Goal: Transaction & Acquisition: Purchase product/service

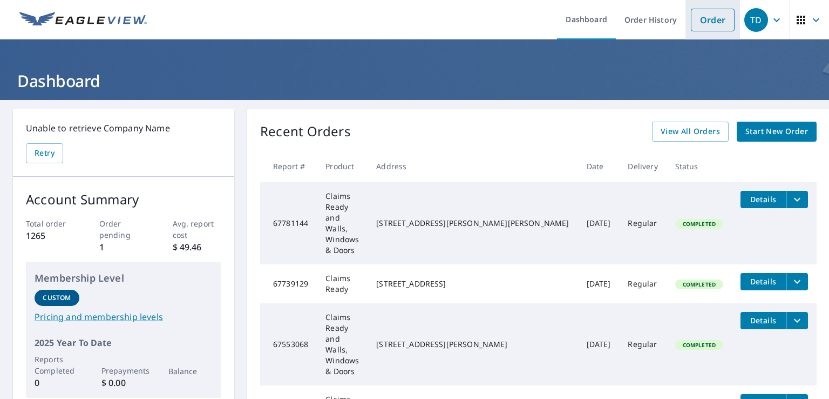
click at [702, 19] on link "Order" at bounding box center [713, 20] width 44 height 23
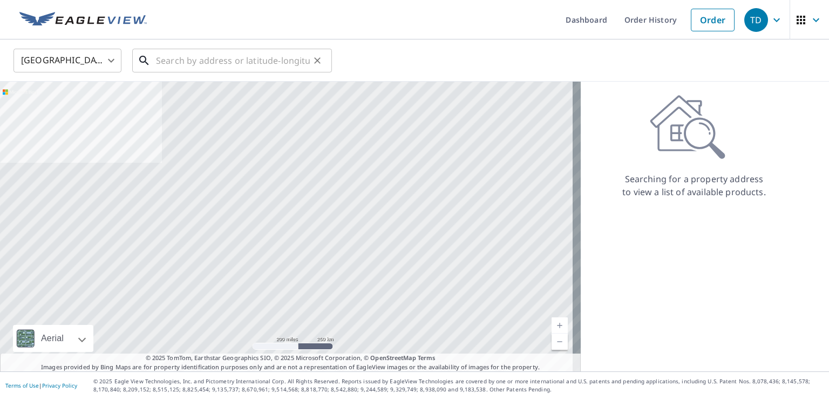
click at [219, 59] on input "text" at bounding box center [233, 60] width 154 height 30
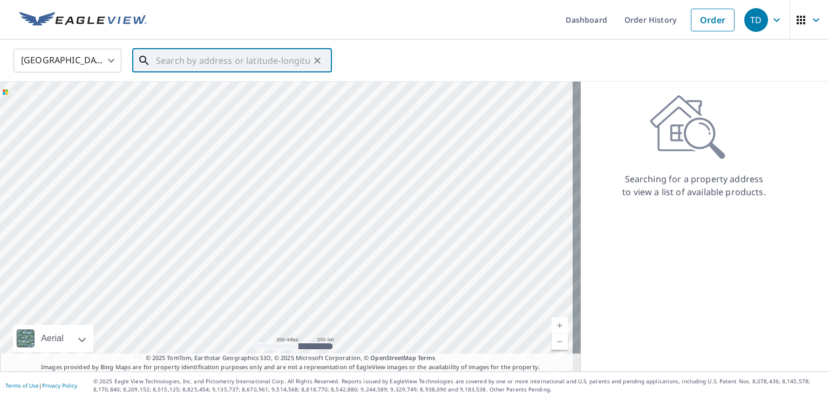
paste input "[STREET_ADDRESS][PERSON_NAME]"
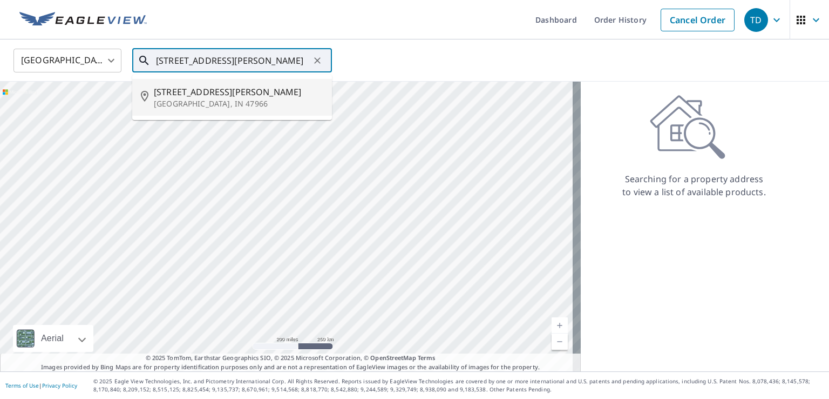
click at [199, 97] on span "[STREET_ADDRESS][PERSON_NAME]" at bounding box center [239, 91] width 170 height 13
type input "[STREET_ADDRESS][PERSON_NAME]"
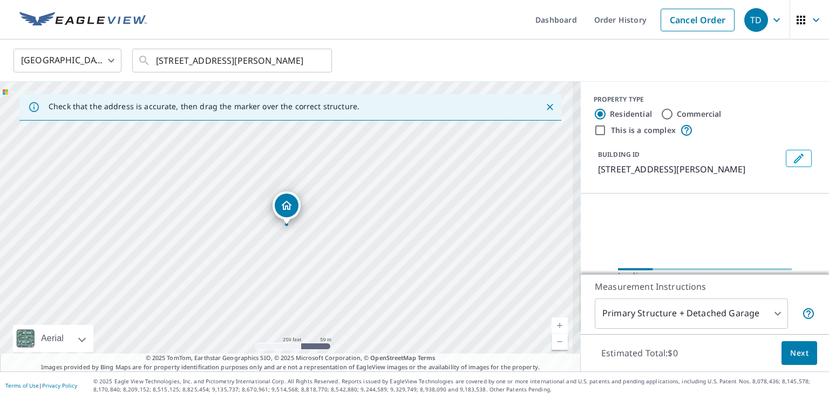
scroll to position [0, 0]
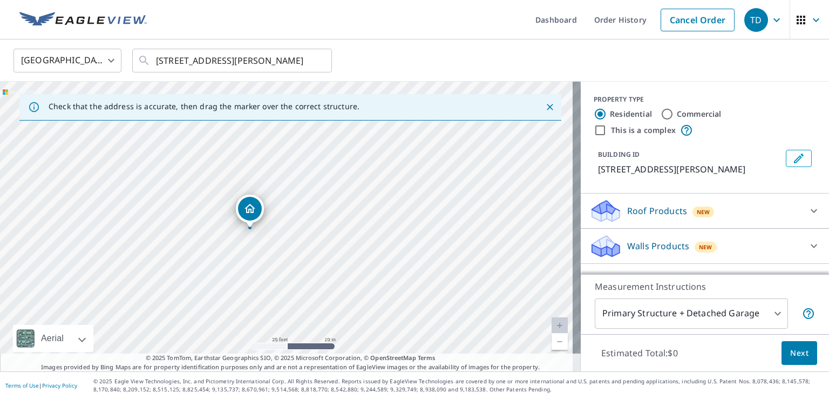
click at [631, 210] on p "Roof Products" at bounding box center [657, 210] width 60 height 13
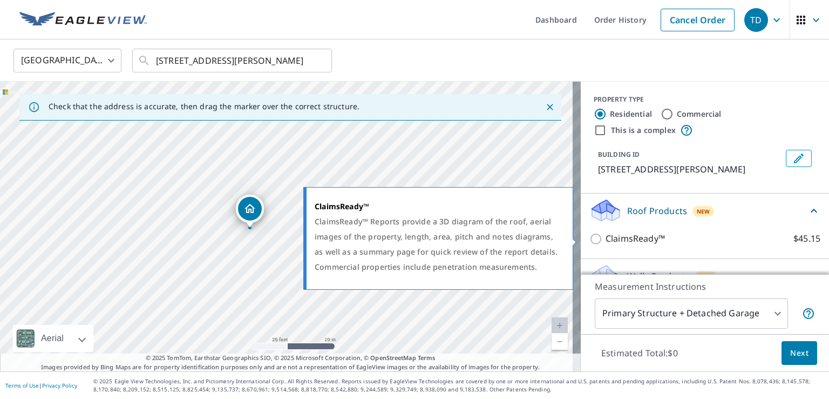
click at [624, 235] on p "ClaimsReady™" at bounding box center [635, 238] width 59 height 13
click at [606, 235] on input "ClaimsReady™ $45.15" at bounding box center [598, 238] width 16 height 13
checkbox input "true"
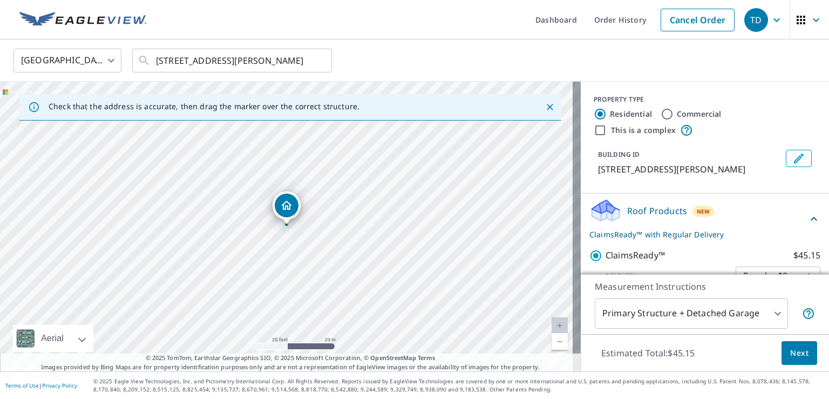
scroll to position [60, 0]
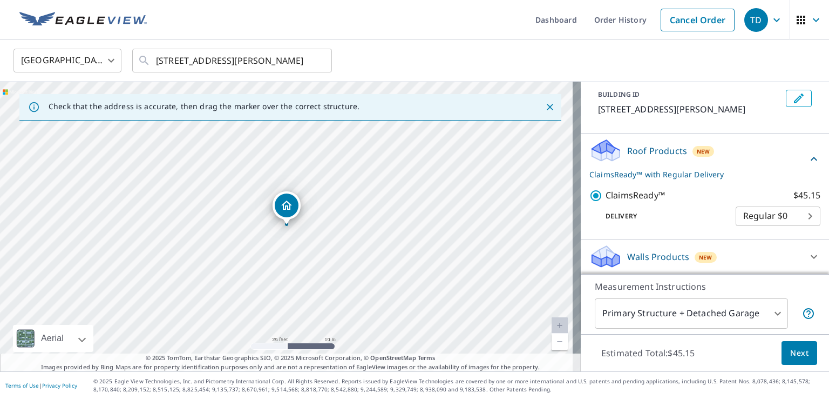
click at [657, 256] on p "Walls Products" at bounding box center [658, 256] width 62 height 13
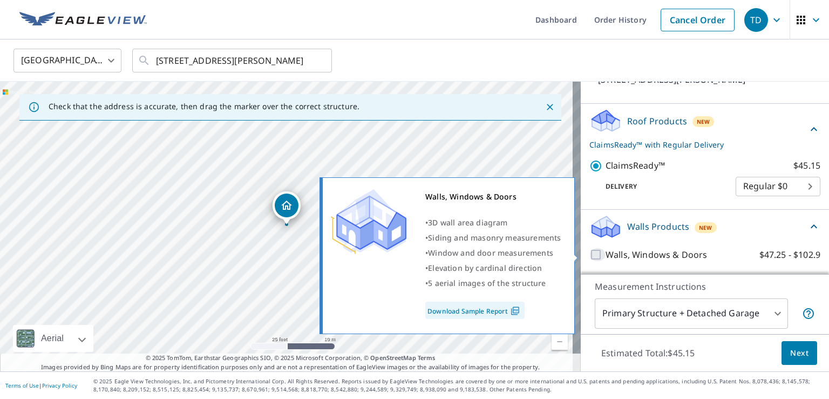
click at [590, 255] on input "Walls, Windows & Doors $47.25 - $102.9" at bounding box center [598, 254] width 16 height 13
checkbox input "true"
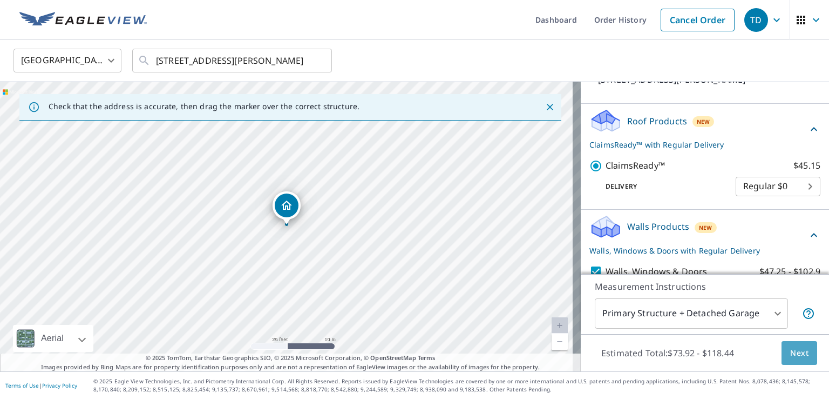
click at [794, 349] on span "Next" at bounding box center [800, 352] width 18 height 13
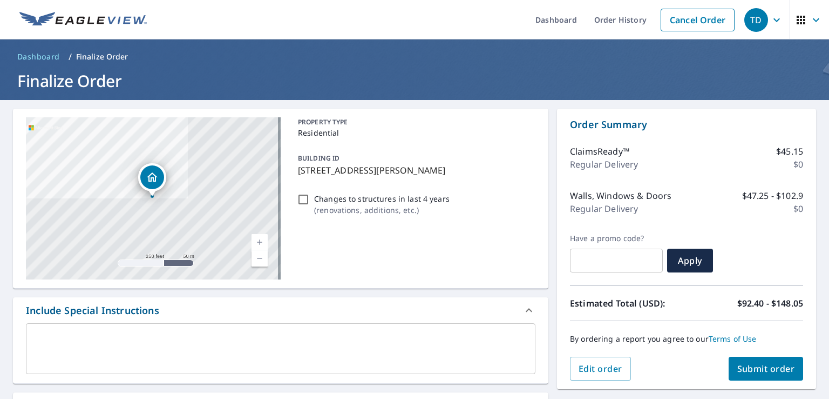
scroll to position [270, 0]
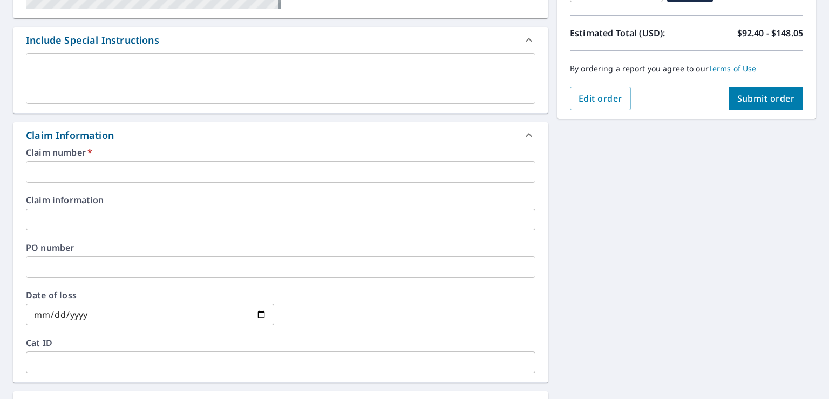
click at [50, 172] on input "text" at bounding box center [281, 172] width 510 height 22
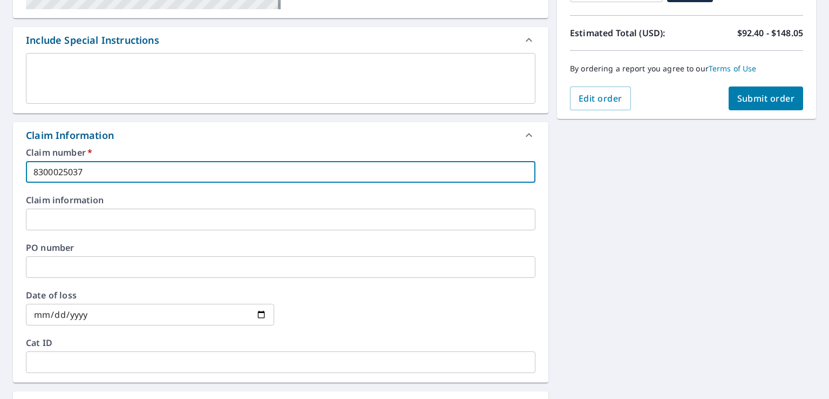
type input "8300025037"
click at [769, 93] on span "Submit order" at bounding box center [767, 98] width 58 height 12
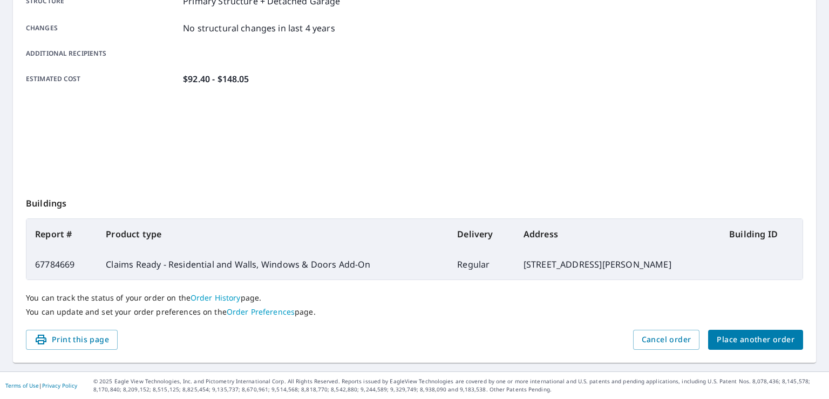
scroll to position [237, 0]
